Goal: Register for event/course

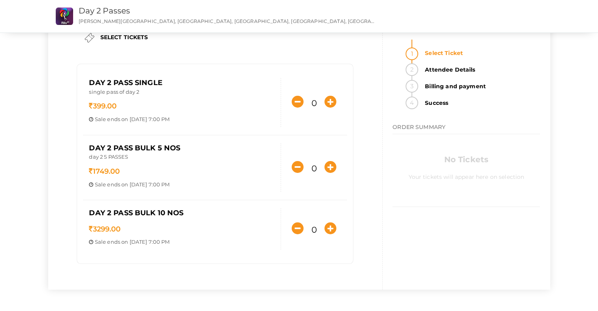
scroll to position [28, 0]
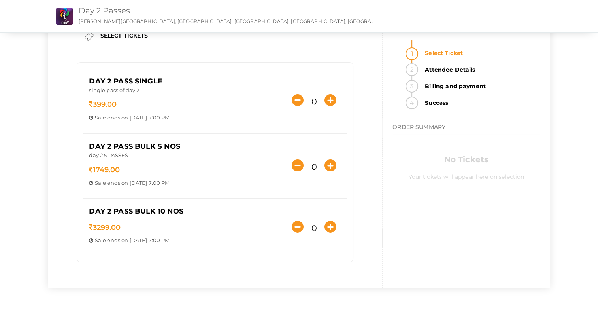
click at [109, 11] on link "Day 2 Passes" at bounding box center [105, 10] width 52 height 9
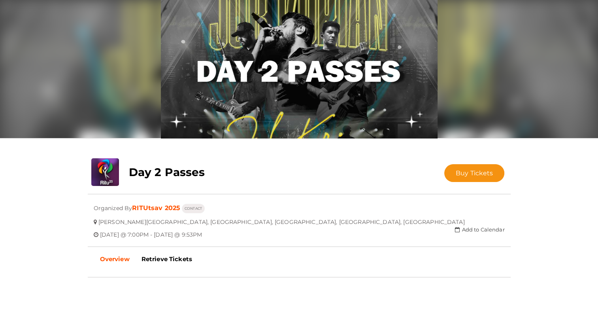
click at [310, 96] on img at bounding box center [299, 69] width 277 height 138
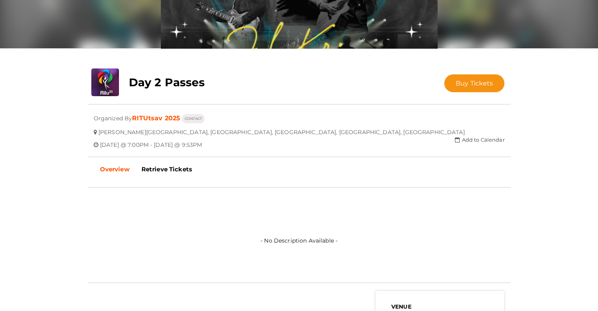
scroll to position [62, 0]
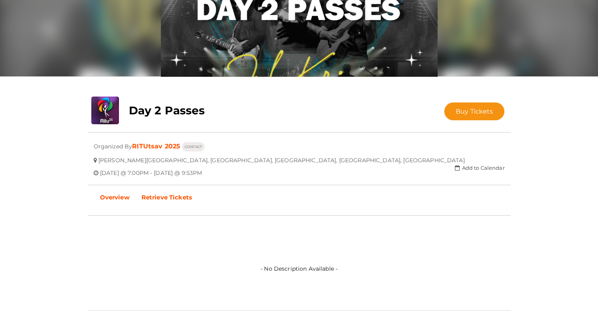
click at [177, 200] on b "Retrieve Tickets" at bounding box center [166, 197] width 51 height 8
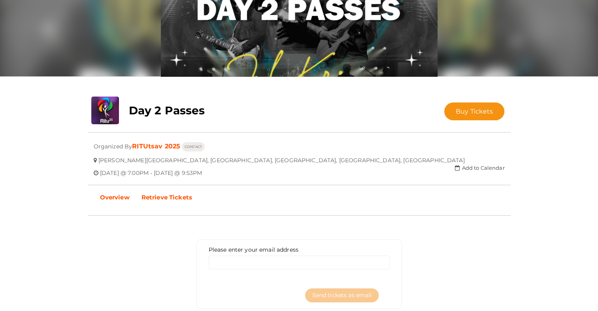
click at [134, 195] on link "Overview" at bounding box center [114, 197] width 41 height 20
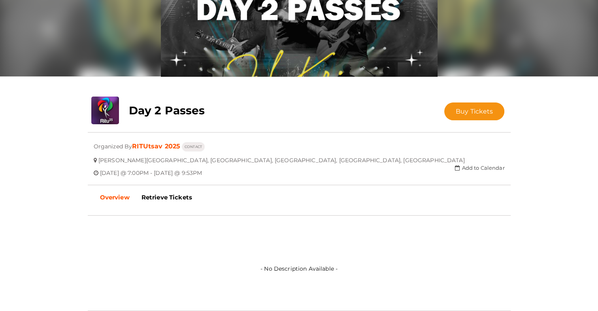
click at [292, 177] on div at bounding box center [299, 185] width 423 height 16
click at [159, 144] on link "RITUtsav 2025" at bounding box center [156, 146] width 48 height 8
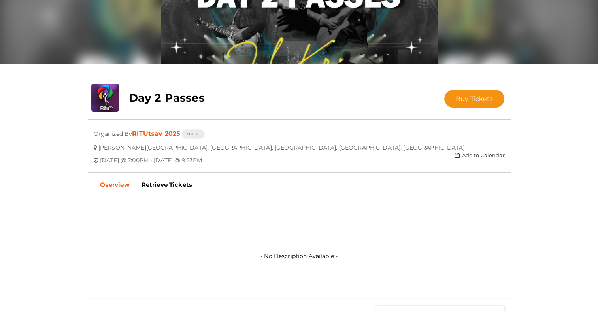
scroll to position [0, 0]
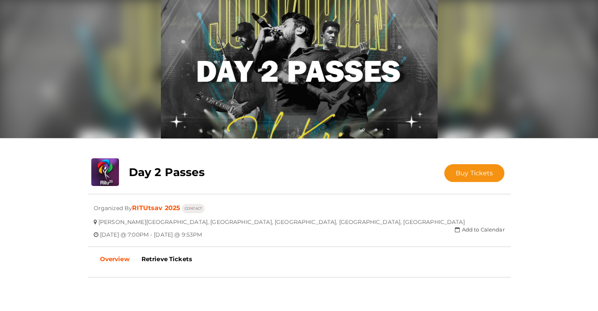
click at [243, 113] on img at bounding box center [299, 69] width 277 height 138
click at [143, 169] on b "Day 2 Passes" at bounding box center [167, 171] width 76 height 13
click at [101, 168] on img at bounding box center [105, 172] width 28 height 28
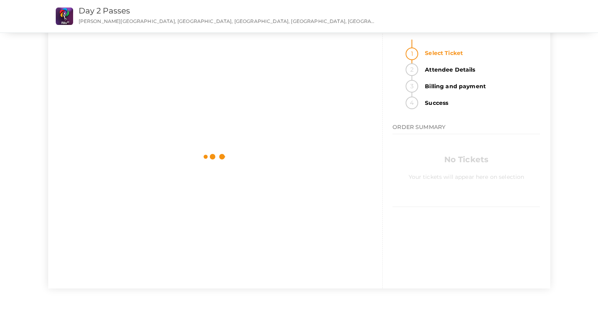
scroll to position [28, 0]
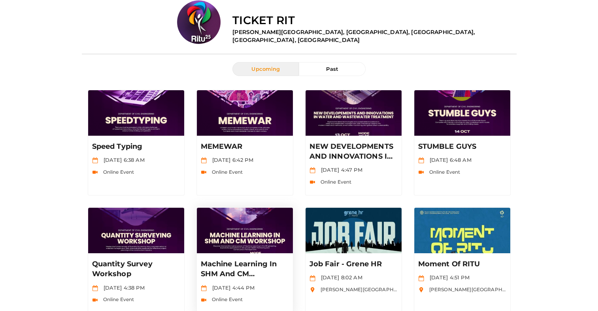
scroll to position [70, 0]
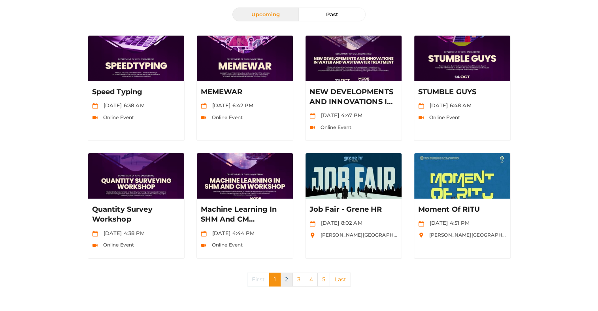
click at [283, 276] on link "2" at bounding box center [286, 279] width 13 height 14
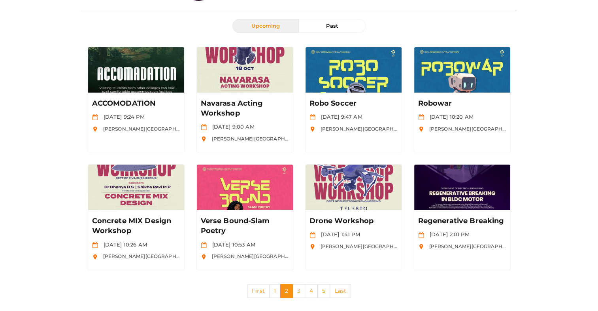
scroll to position [67, 0]
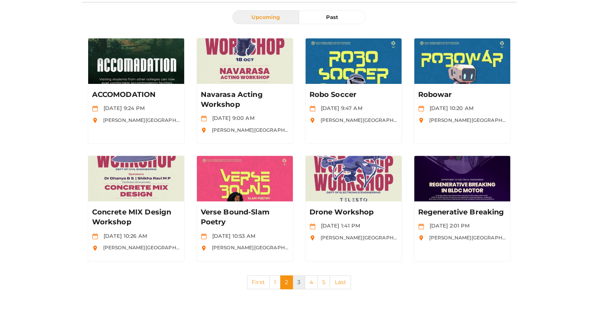
click at [300, 277] on link "3" at bounding box center [298, 282] width 13 height 14
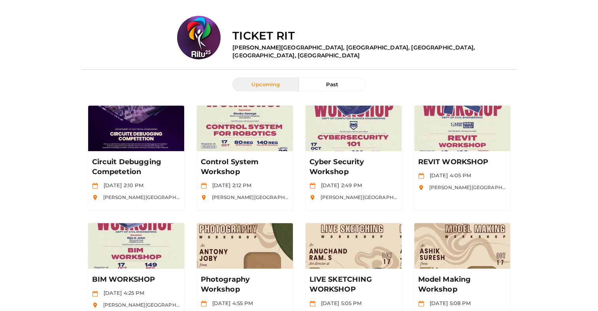
scroll to position [70, 0]
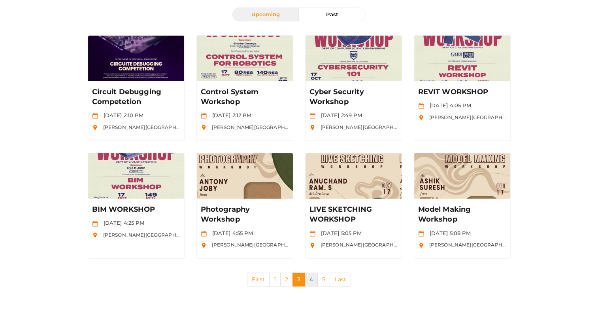
click at [308, 278] on link "4" at bounding box center [311, 279] width 13 height 14
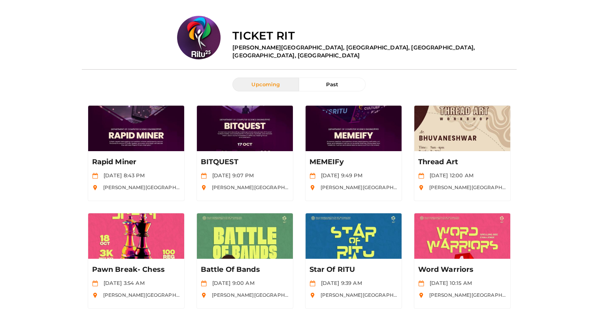
scroll to position [50, 0]
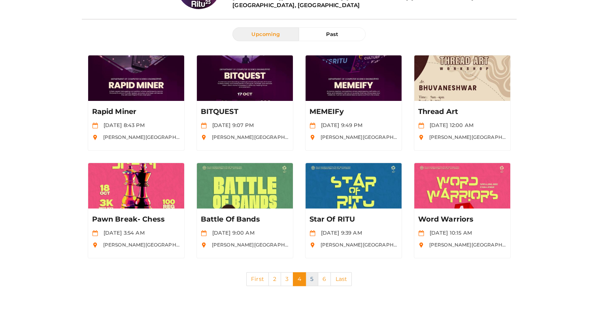
click at [314, 279] on link "5" at bounding box center [311, 279] width 13 height 14
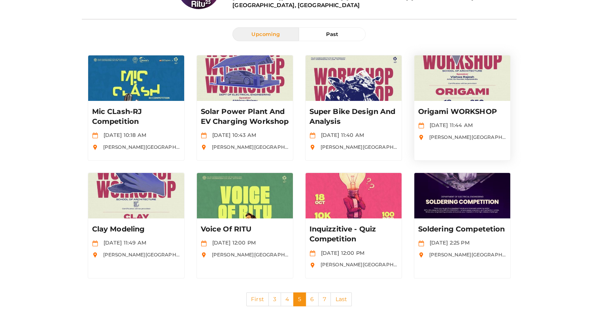
click at [456, 107] on p "Origami WORKSHOP" at bounding box center [462, 112] width 88 height 10
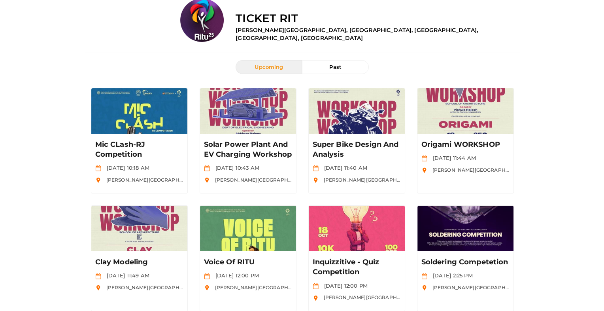
scroll to position [0, 0]
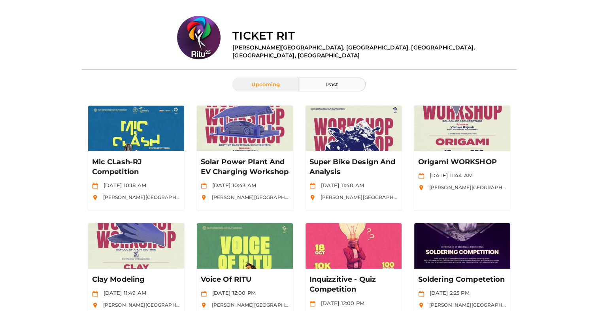
click at [352, 84] on button "Past" at bounding box center [332, 84] width 66 height 14
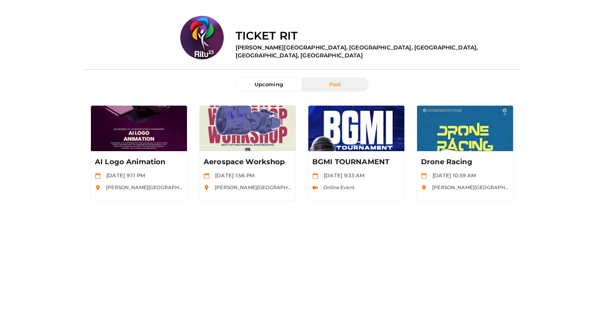
click at [267, 28] on label "Ticket rit" at bounding box center [267, 36] width 62 height 16
click at [268, 29] on label "Ticket rit" at bounding box center [267, 36] width 62 height 16
click at [215, 42] on img at bounding box center [201, 37] width 43 height 43
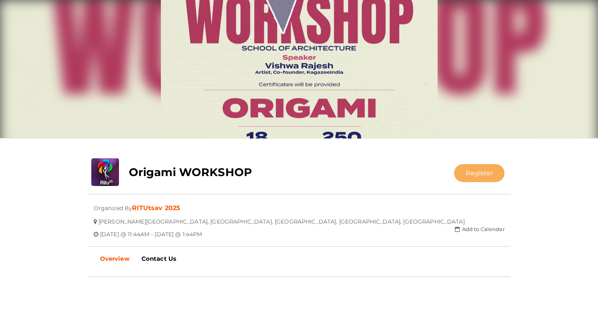
click at [468, 172] on button "Register" at bounding box center [479, 173] width 50 height 18
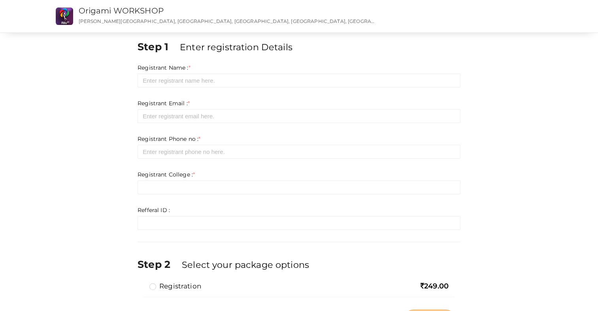
scroll to position [40, 0]
